Goal: Information Seeking & Learning: Learn about a topic

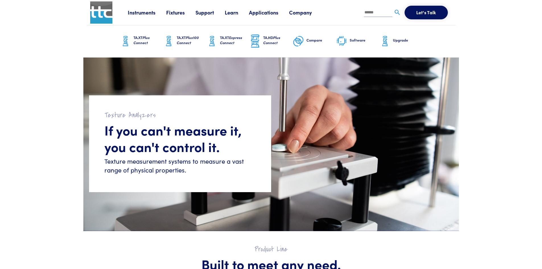
click at [272, 12] on link "Applications" at bounding box center [269, 12] width 40 height 7
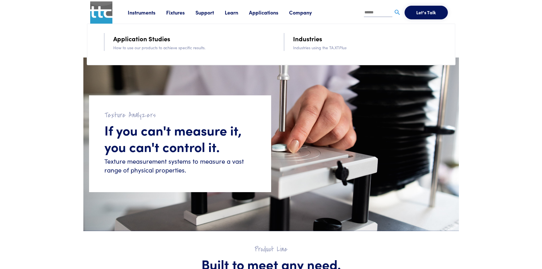
click at [306, 39] on link "Industries" at bounding box center [307, 39] width 29 height 10
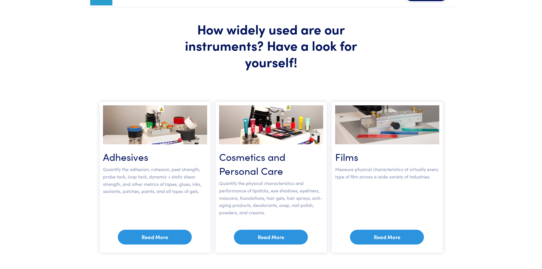
scroll to position [28, 0]
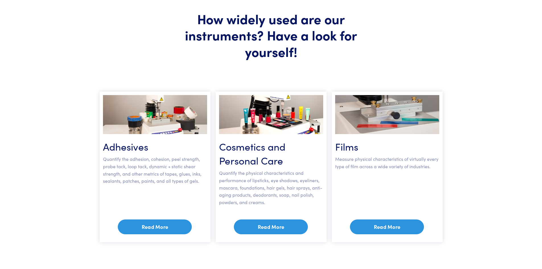
click at [174, 228] on link "Read More" at bounding box center [155, 226] width 74 height 15
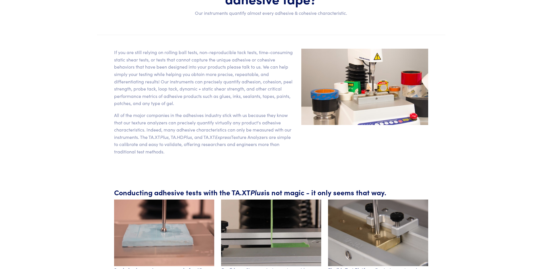
scroll to position [142, 0]
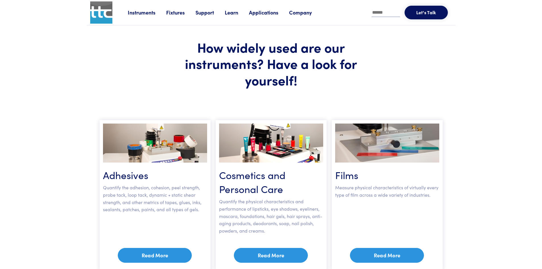
scroll to position [28, 0]
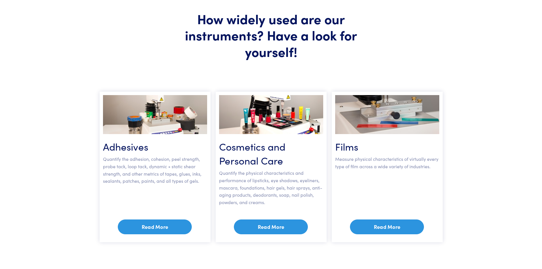
click at [285, 226] on link "Read More" at bounding box center [271, 226] width 74 height 15
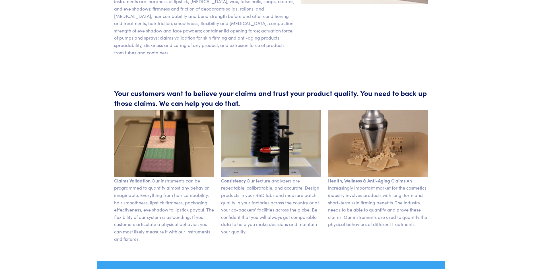
scroll to position [199, 0]
